Goal: Task Accomplishment & Management: Manage account settings

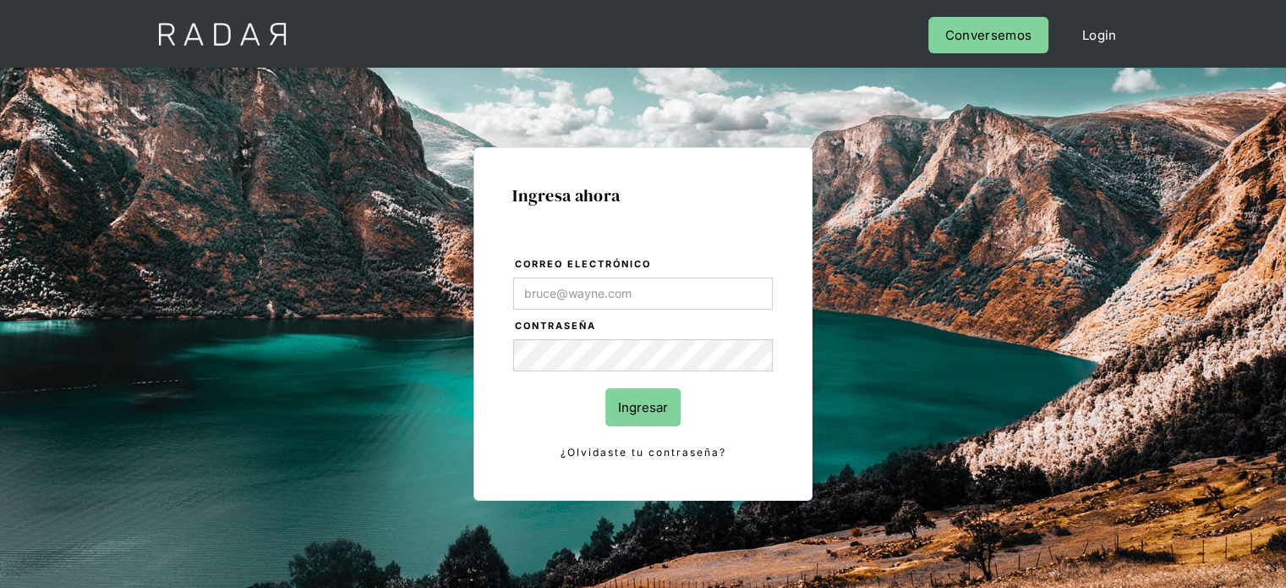
type input "Evans@prontopaga.com"
click at [737, 189] on h1 "Ingresa ahora" at bounding box center [642, 195] width 261 height 19
click at [660, 402] on input "Ingresar" at bounding box center [642, 407] width 75 height 38
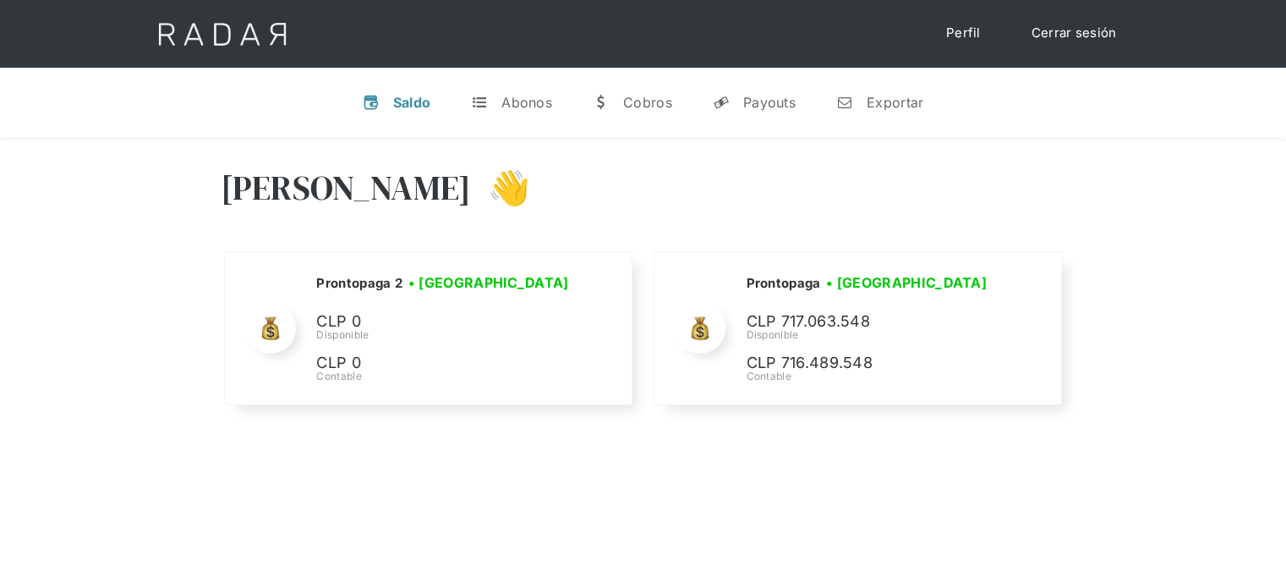
click at [1085, 34] on link "Cerrar sesión" at bounding box center [1074, 33] width 119 height 33
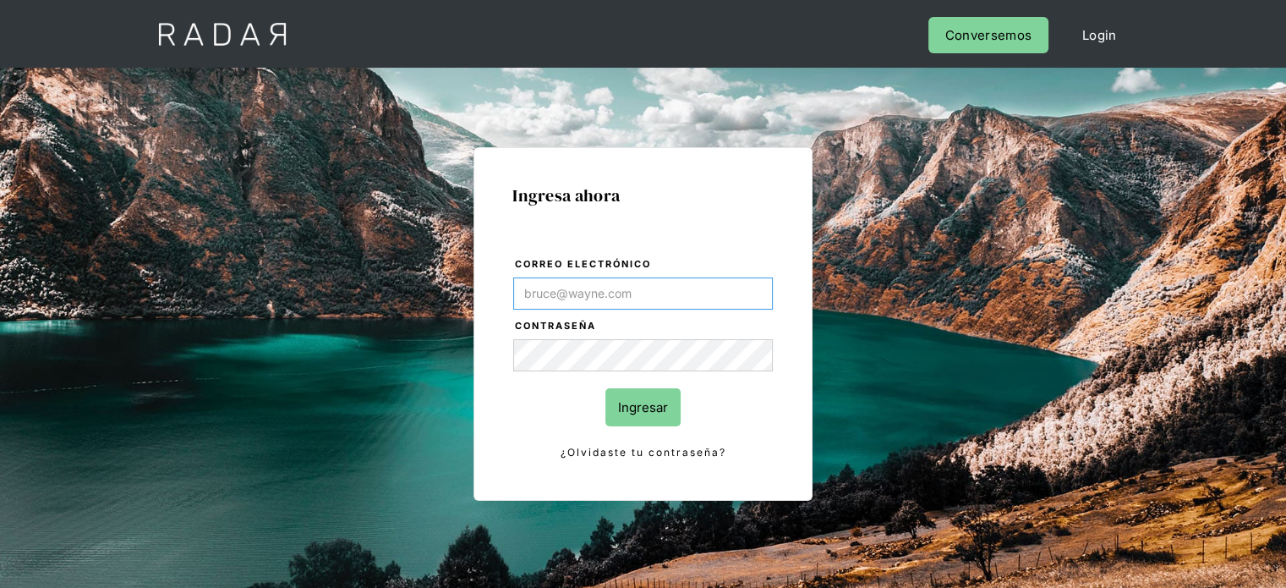
type input "[PERSON_NAME][EMAIL_ADDRESS][DOMAIN_NAME]"
click at [741, 167] on div "Ingresa ahora Correo electrónico Evans@prontopaga.com Contraseña Ingresar ¿Olvi…" at bounding box center [643, 323] width 339 height 353
click at [635, 412] on input "Ingresar" at bounding box center [642, 407] width 75 height 38
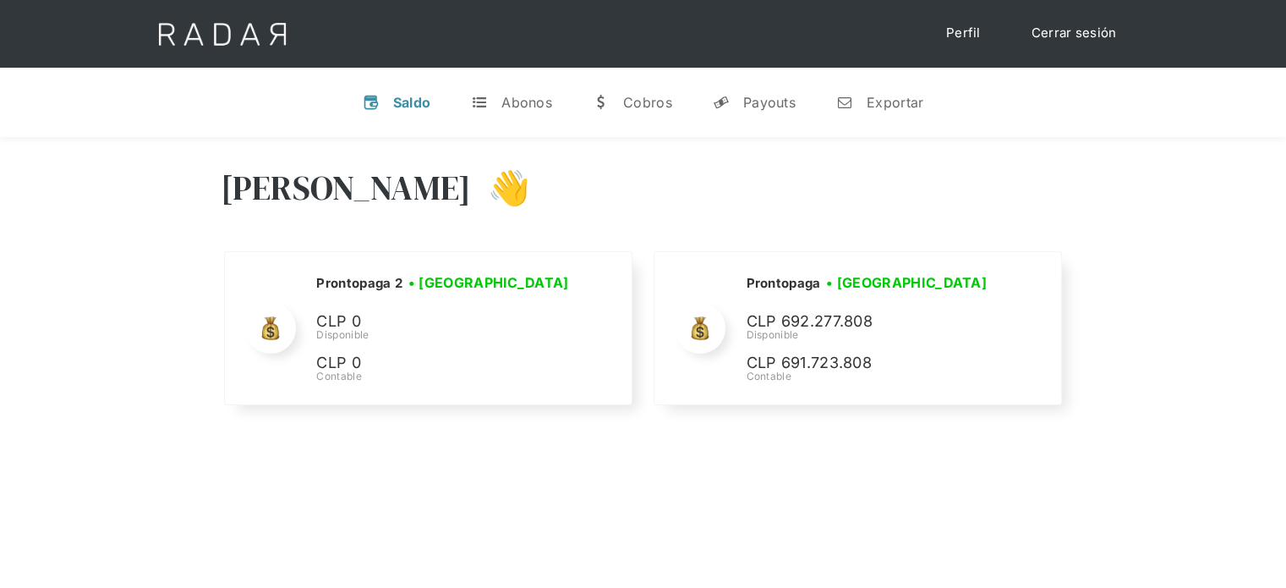
click at [1080, 37] on link "Cerrar sesión" at bounding box center [1074, 33] width 119 height 33
